Goal: Task Accomplishment & Management: Manage account settings

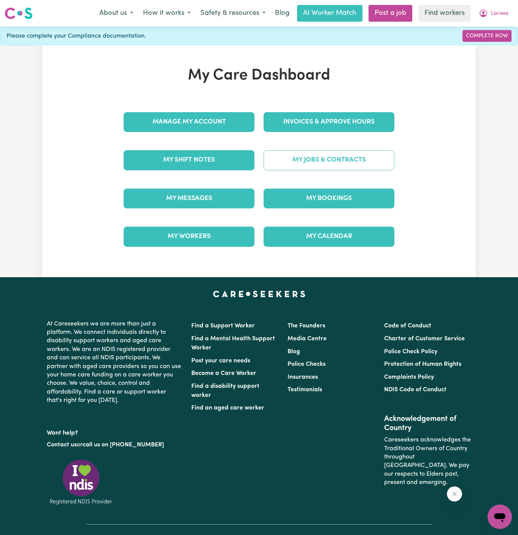
click at [357, 153] on link "My Jobs & Contracts" at bounding box center [328, 160] width 131 height 20
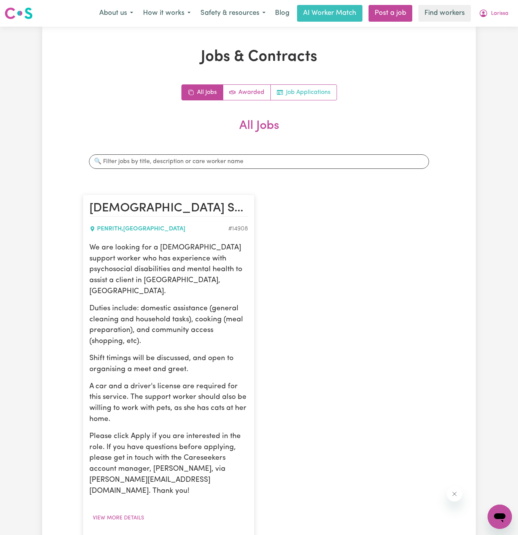
click at [325, 88] on link "Job Applications" at bounding box center [304, 92] width 66 height 15
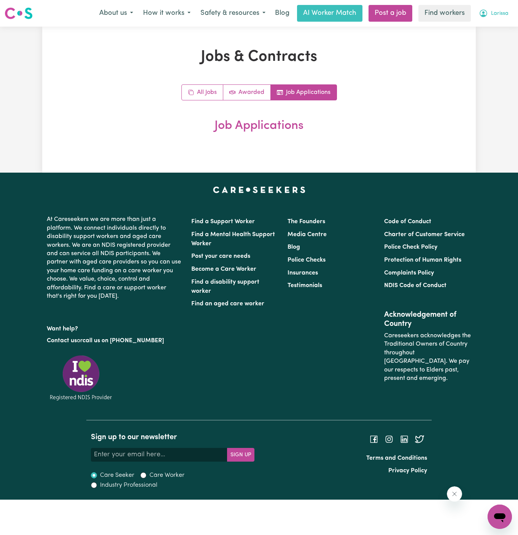
click at [507, 13] on span "Larissa" at bounding box center [499, 14] width 17 height 8
click at [494, 28] on link "My Dashboard" at bounding box center [483, 29] width 60 height 14
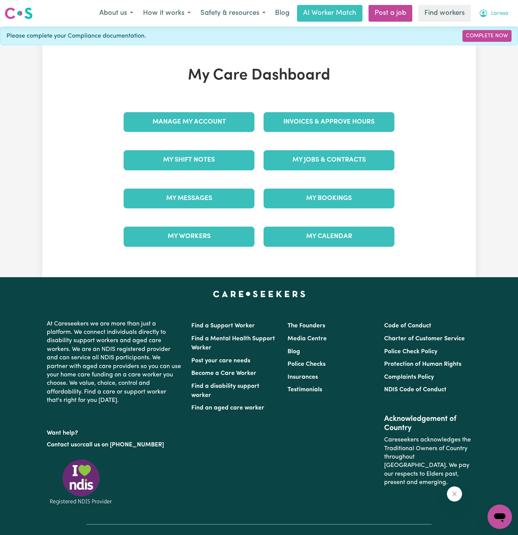
click at [501, 11] on span "Larissa" at bounding box center [499, 14] width 17 height 8
click at [500, 42] on link "Logout" at bounding box center [483, 43] width 60 height 14
